Goal: Book appointment/travel/reservation

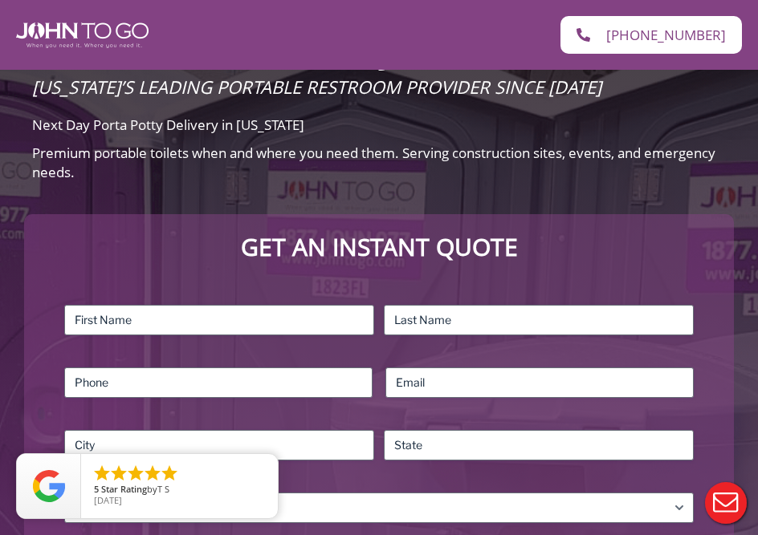
scroll to position [171, 0]
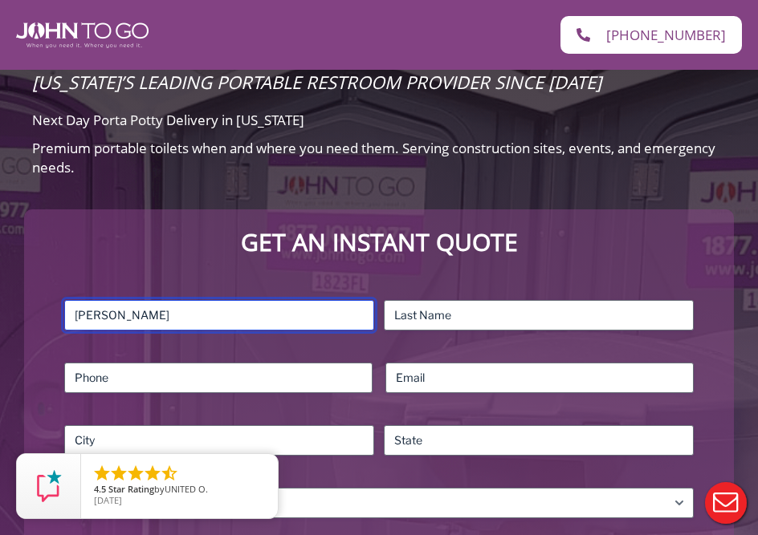
type input "[PERSON_NAME]"
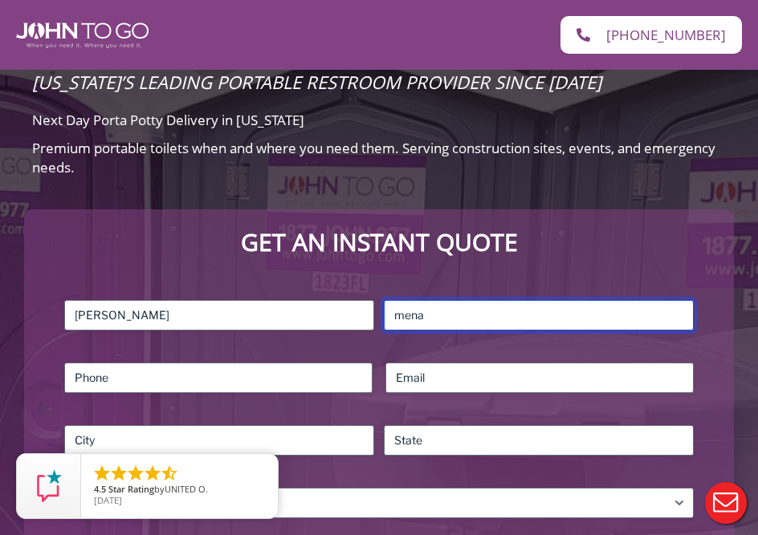
type input "Mena"
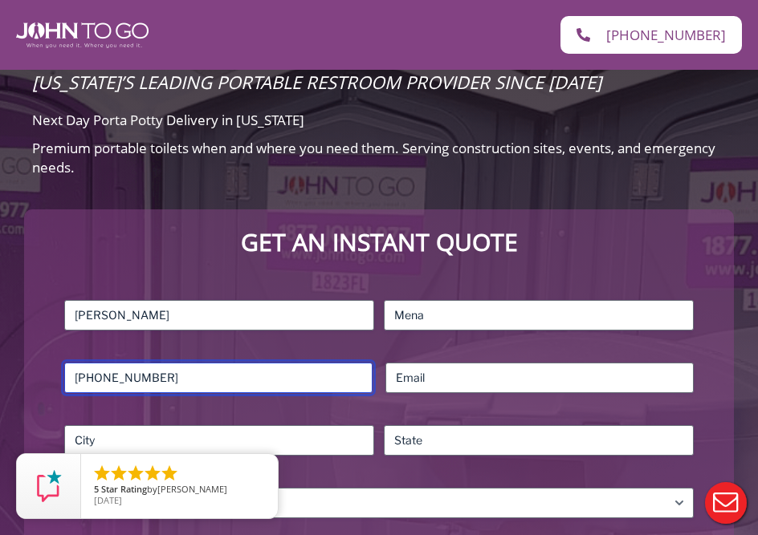
type input "[PHONE_NUMBER]"
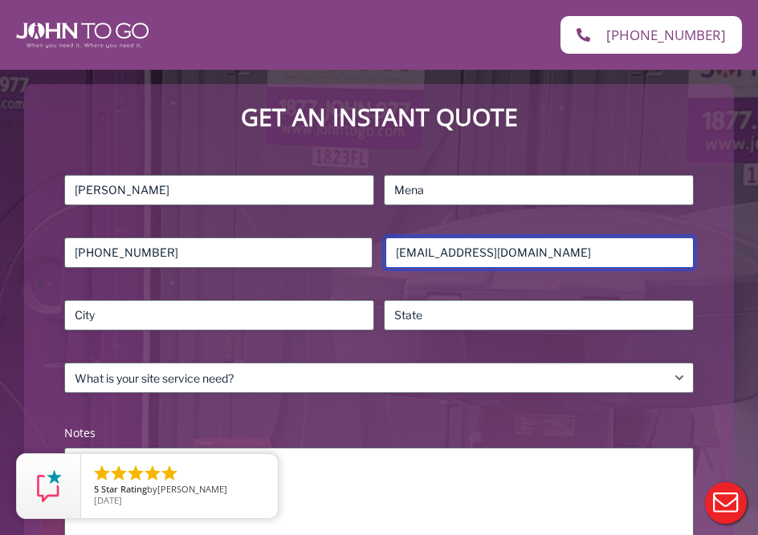
scroll to position [303, 0]
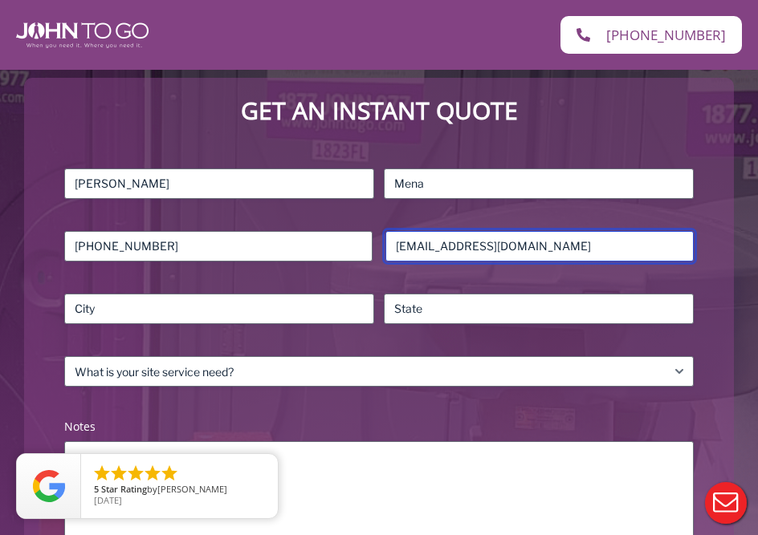
type input "[EMAIL_ADDRESS][DOMAIN_NAME]"
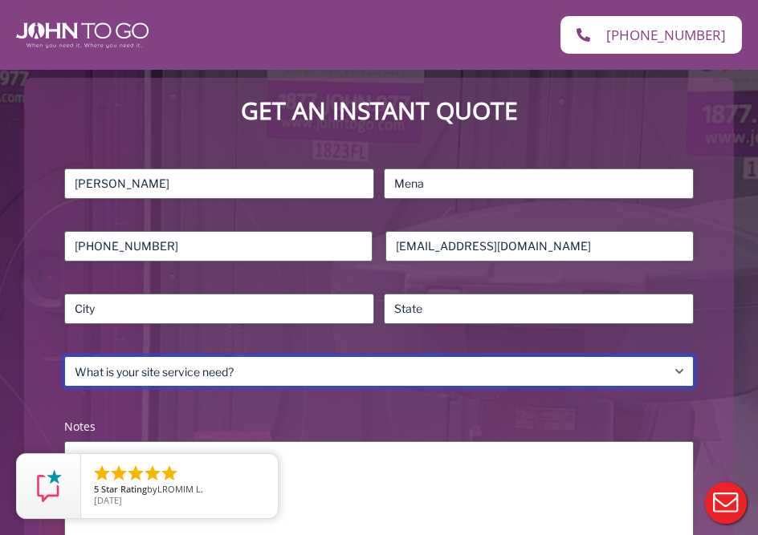
select select "Residential"
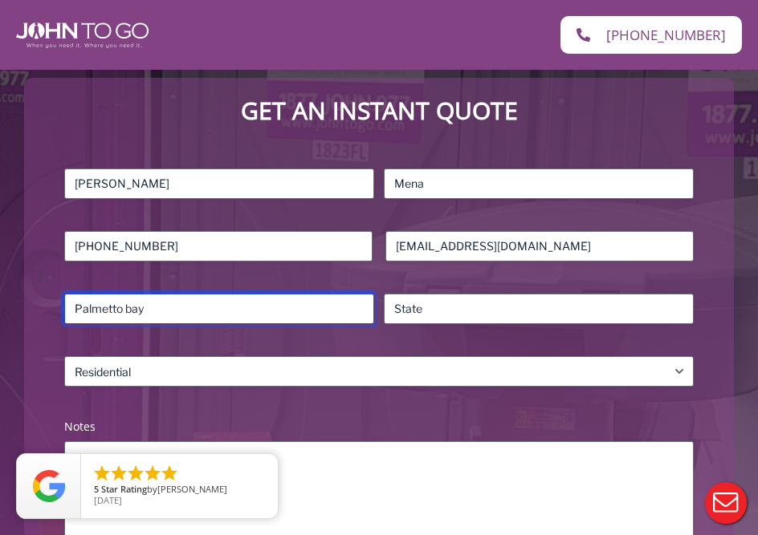
type input "Palmetto bay"
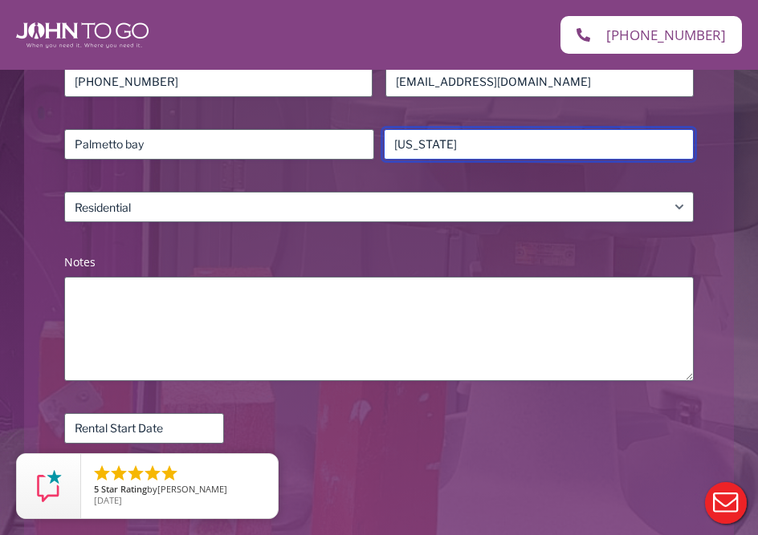
scroll to position [472, 0]
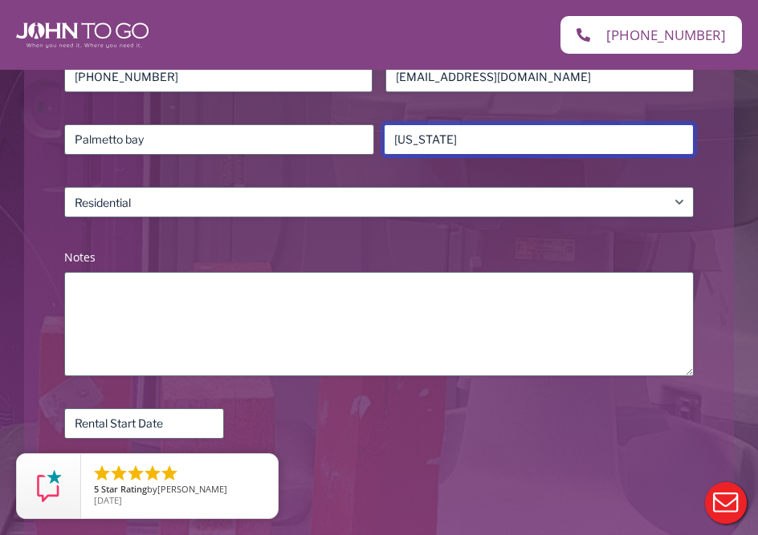
type input "[US_STATE]"
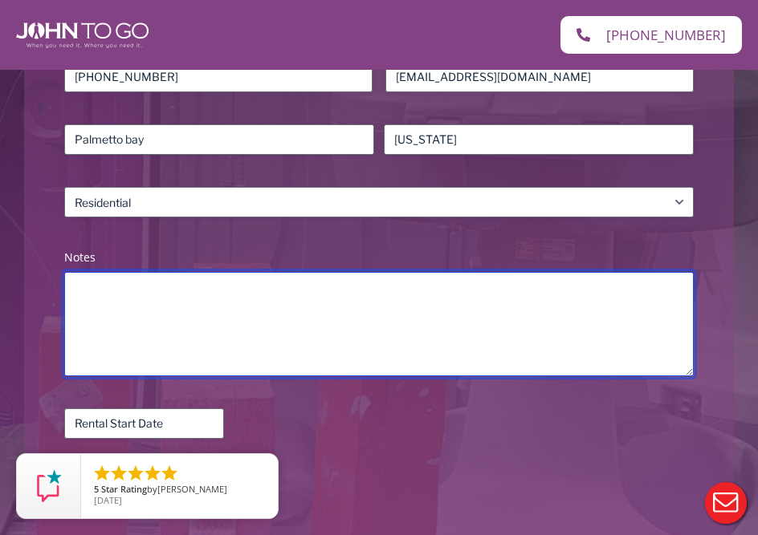
click at [104, 303] on textarea "Notes (Required)" at bounding box center [378, 324] width 629 height 104
type textarea "one standard port pony for 2 person house hold."
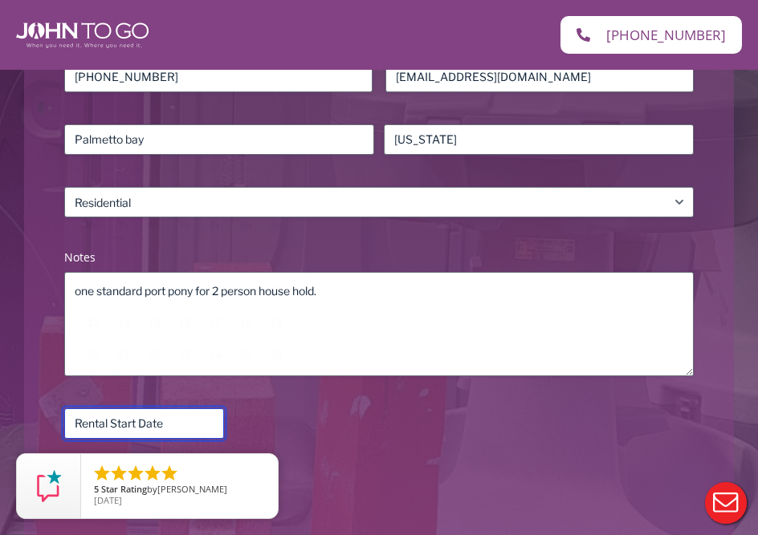
click at [133, 425] on input "Rental Start Date (Required)" at bounding box center [144, 423] width 160 height 30
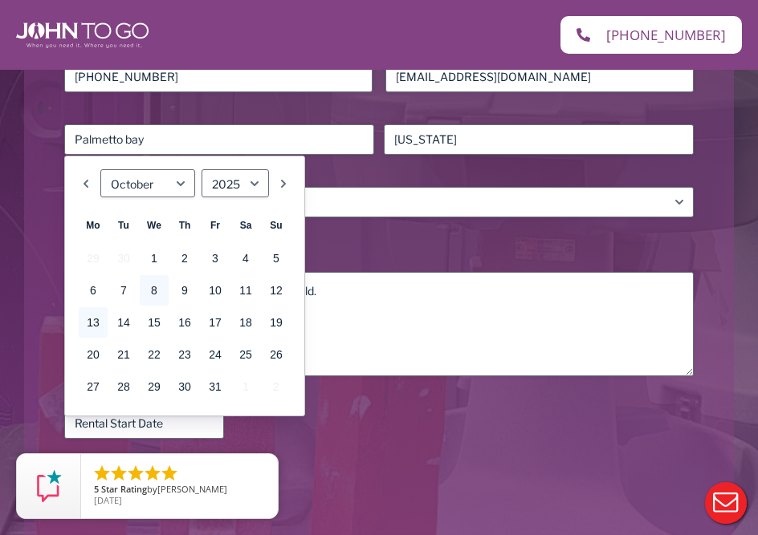
click at [152, 289] on link "8" at bounding box center [154, 290] width 29 height 30
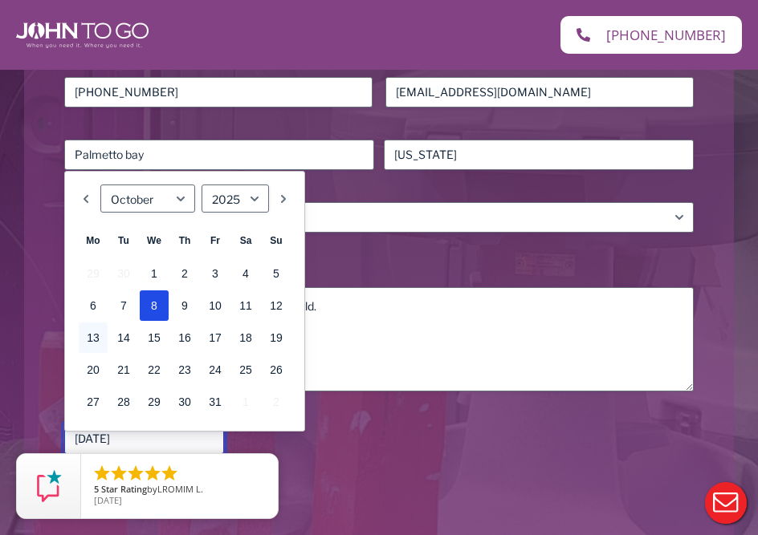
scroll to position [457, 0]
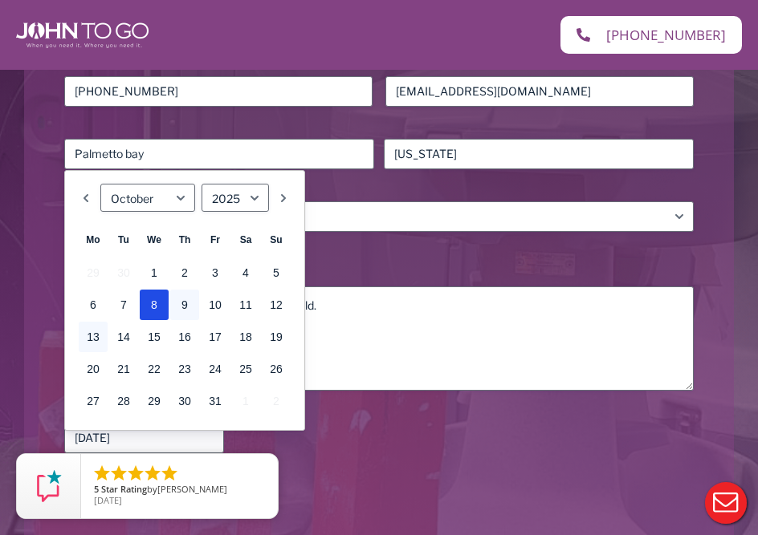
click at [185, 305] on link "9" at bounding box center [184, 305] width 29 height 30
type input "[DATE]"
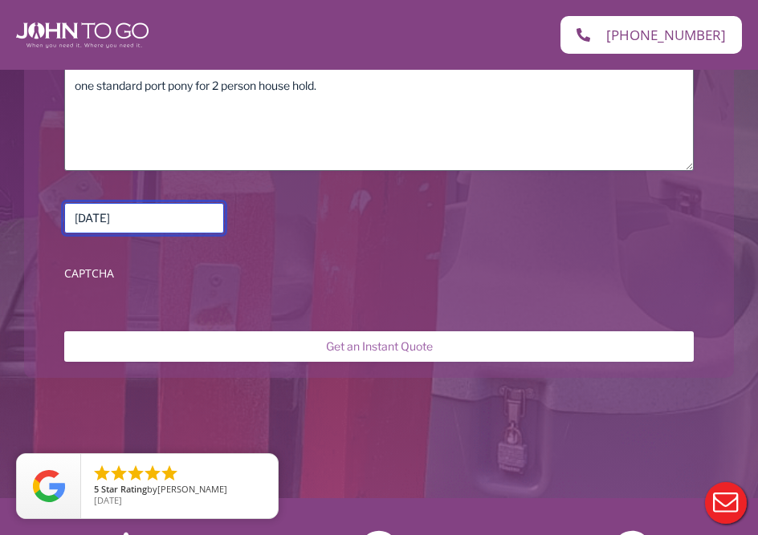
scroll to position [672, 0]
